Goal: Task Accomplishment & Management: Manage account settings

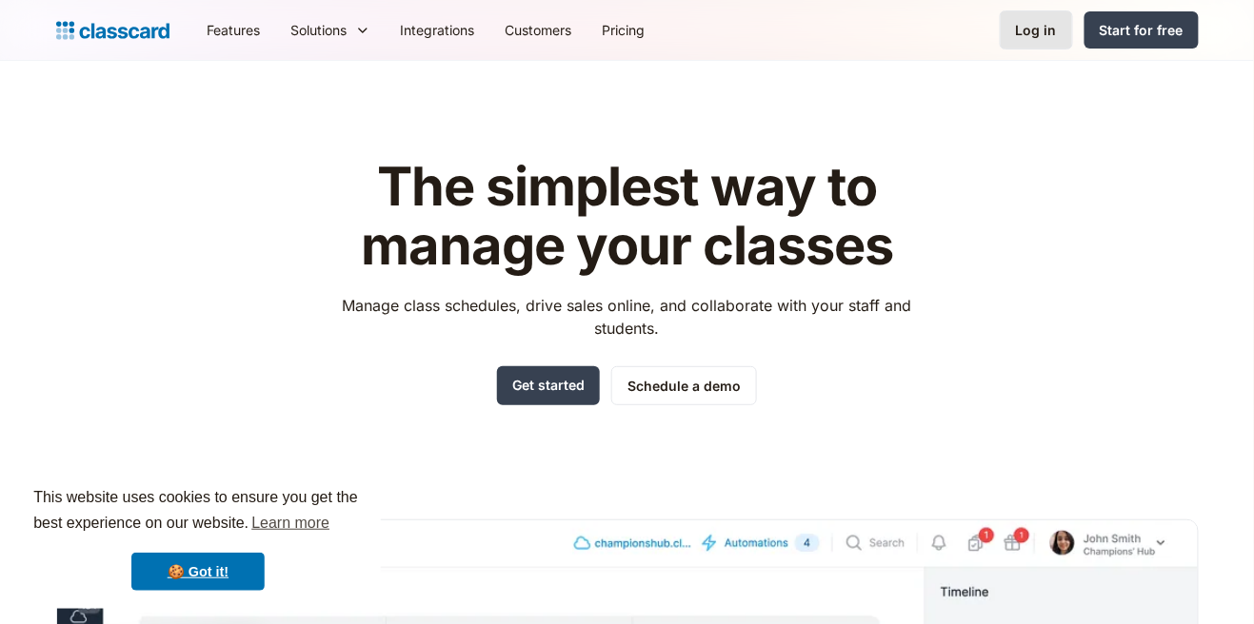
click at [1035, 36] on div "Log in" at bounding box center [1036, 30] width 41 height 20
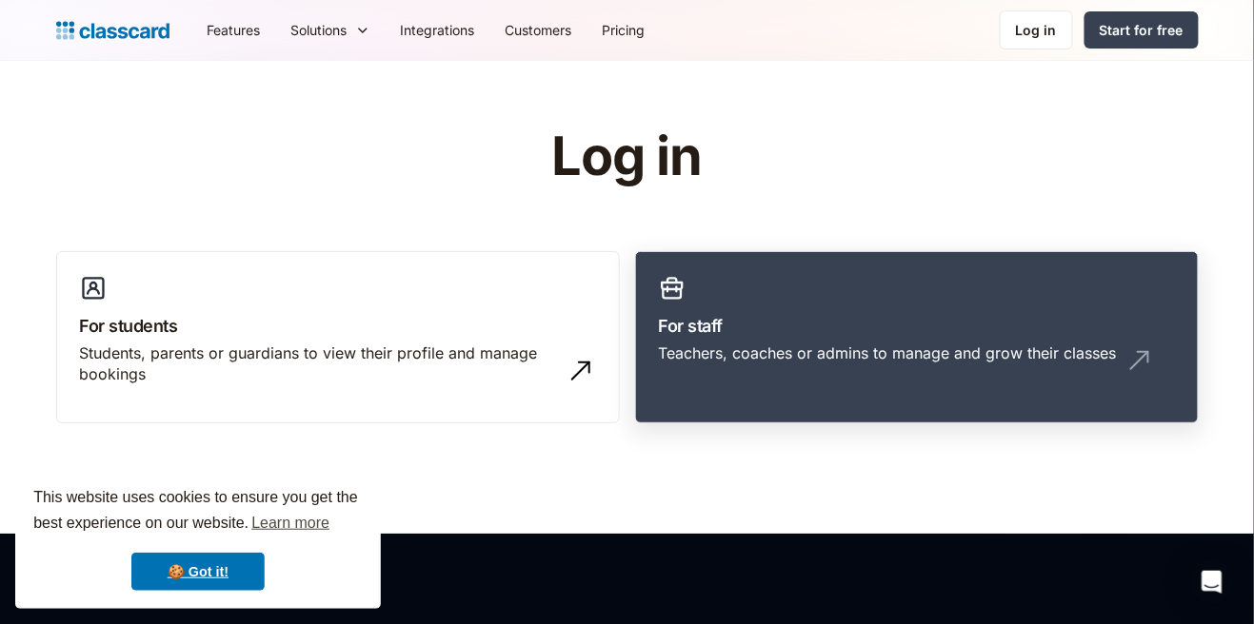
click at [1031, 345] on div "Teachers, coaches or admins to manage and grow their classes" at bounding box center [888, 353] width 458 height 21
